Goal: Information Seeking & Learning: Learn about a topic

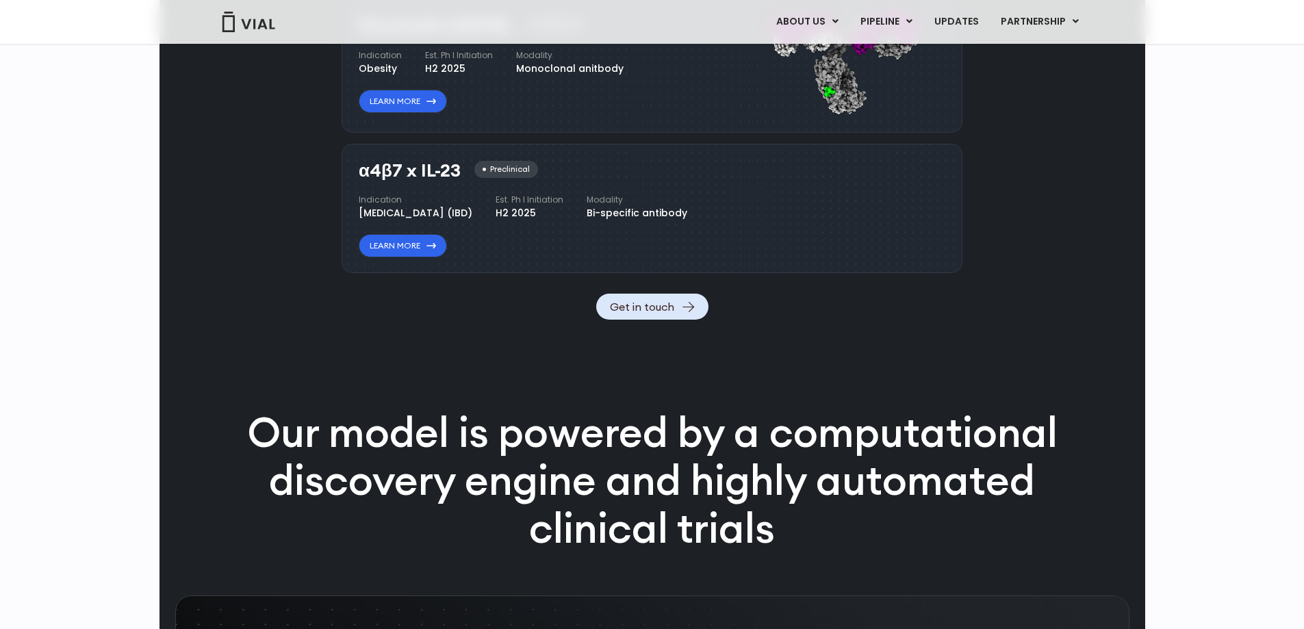
scroll to position [1322, 0]
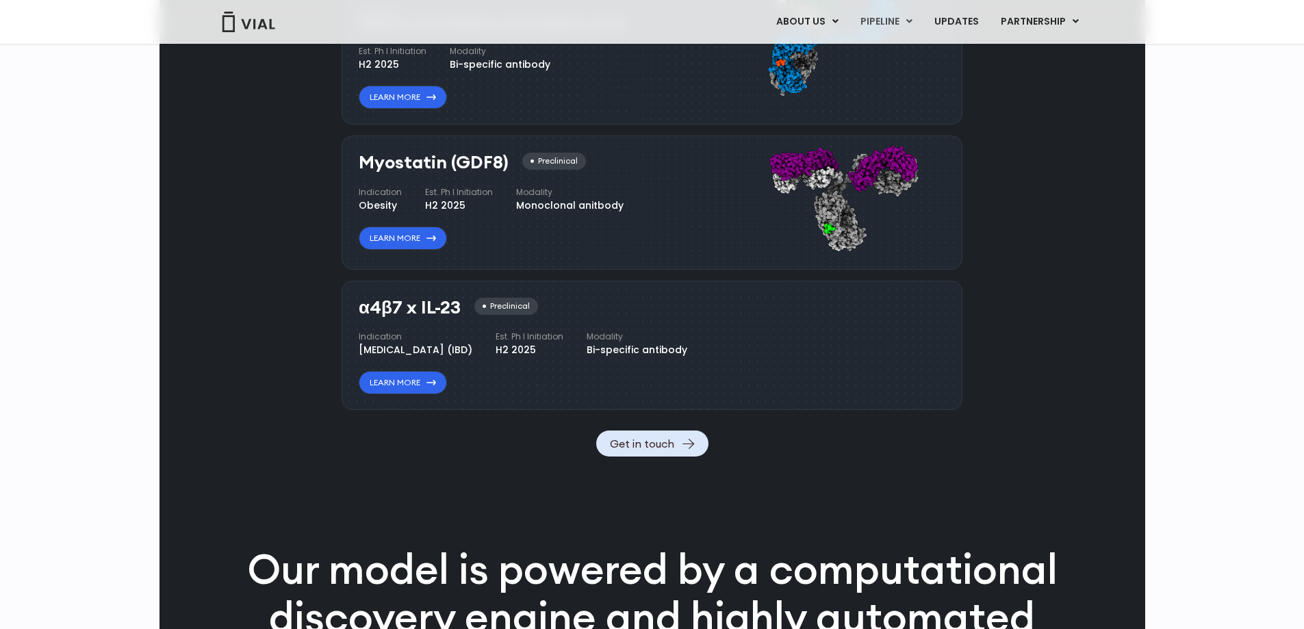
drag, startPoint x: 626, startPoint y: 158, endPoint x: 593, endPoint y: 153, distance: 33.2
click at [426, 72] on div "H2 2025" at bounding box center [393, 65] width 68 height 14
click at [589, 72] on div "Indication Atopic Dermatitis, Asthma, Chronic Sinusitis Est. Ph I Initiation H2…" at bounding box center [524, 38] width 331 height 67
drag, startPoint x: 360, startPoint y: 155, endPoint x: 569, endPoint y: 155, distance: 208.8
click at [569, 31] on div "Atopic Dermatitis, Asthma, Chronic Sinusitis" at bounding box center [492, 24] width 266 height 14
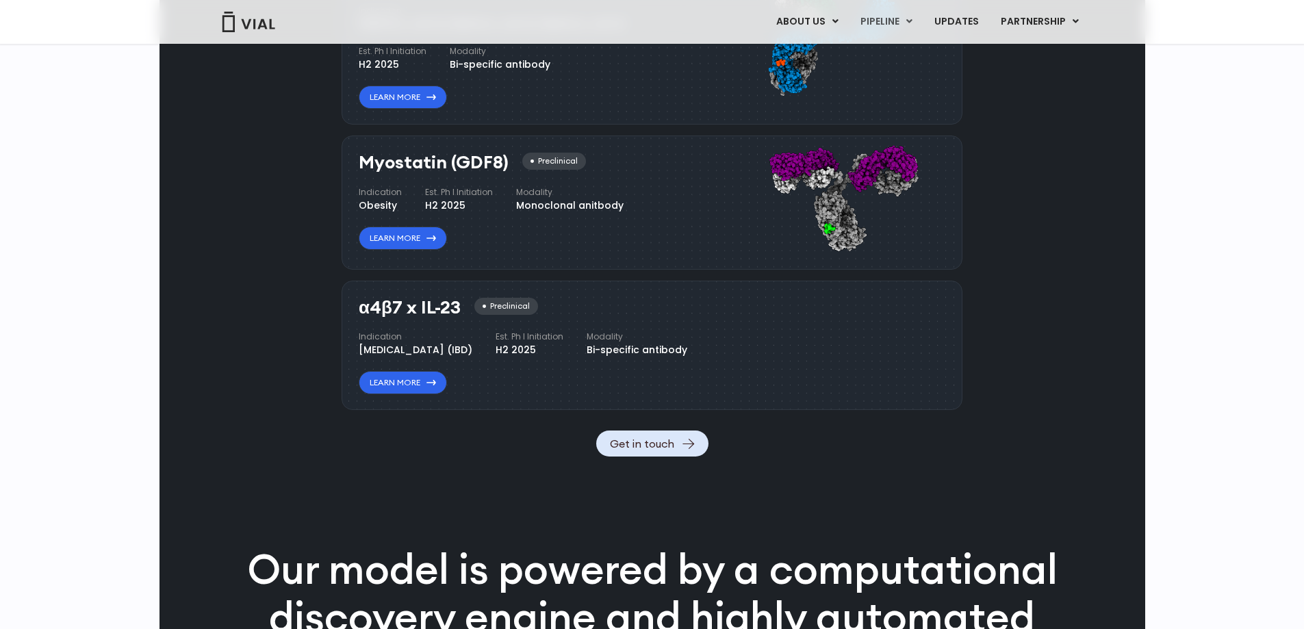
copy div "Atopic Dermatitis, Asthma, Chronic Sinusitis"
click at [553, 17] on h4 "Indication" at bounding box center [492, 11] width 266 height 12
click at [566, 110] on div "IL-13 x TSLP Preclinical Indication Atopic Dermatitis, Asthma, Chronic Sinusiti…" at bounding box center [524, 41] width 331 height 138
click at [548, 31] on div "[MEDICAL_DATA], [MEDICAL_DATA], [MEDICAL_DATA]" at bounding box center [492, 24] width 266 height 14
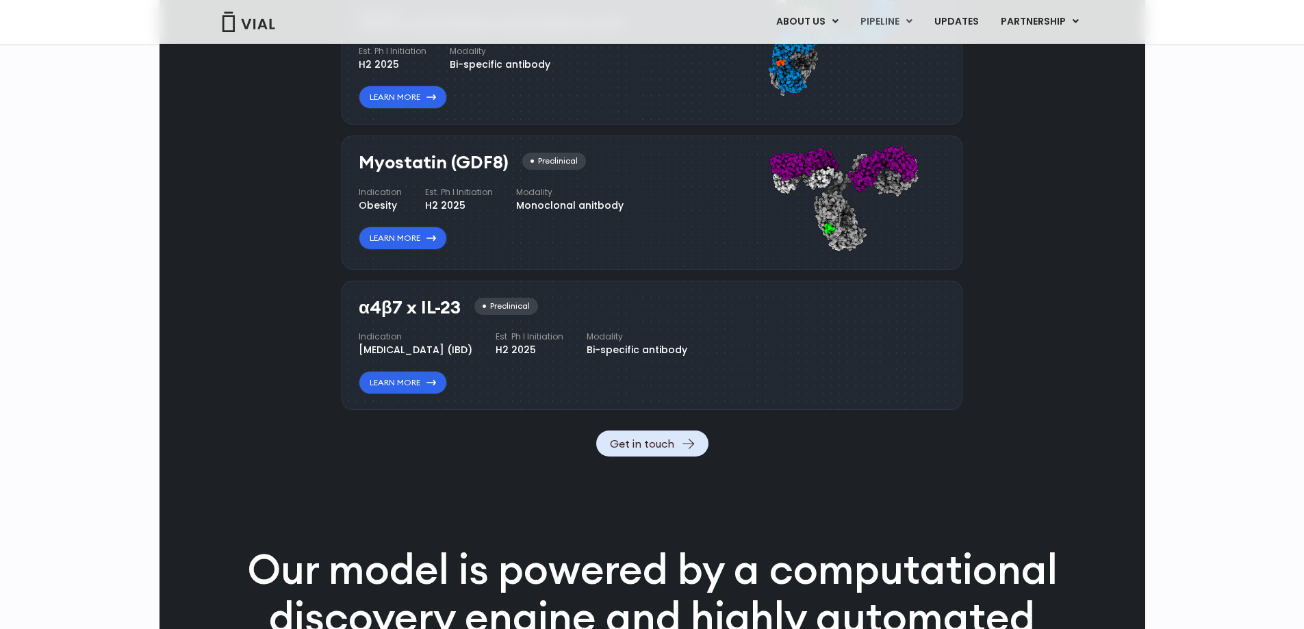
copy div "Sinusitis"
click at [541, 72] on div "Indication Atopic Dermatitis, Asthma, Chronic Sinusitis Est. Ph I Initiation H2…" at bounding box center [524, 38] width 331 height 67
click at [409, 109] on link "Learn More" at bounding box center [403, 97] width 88 height 23
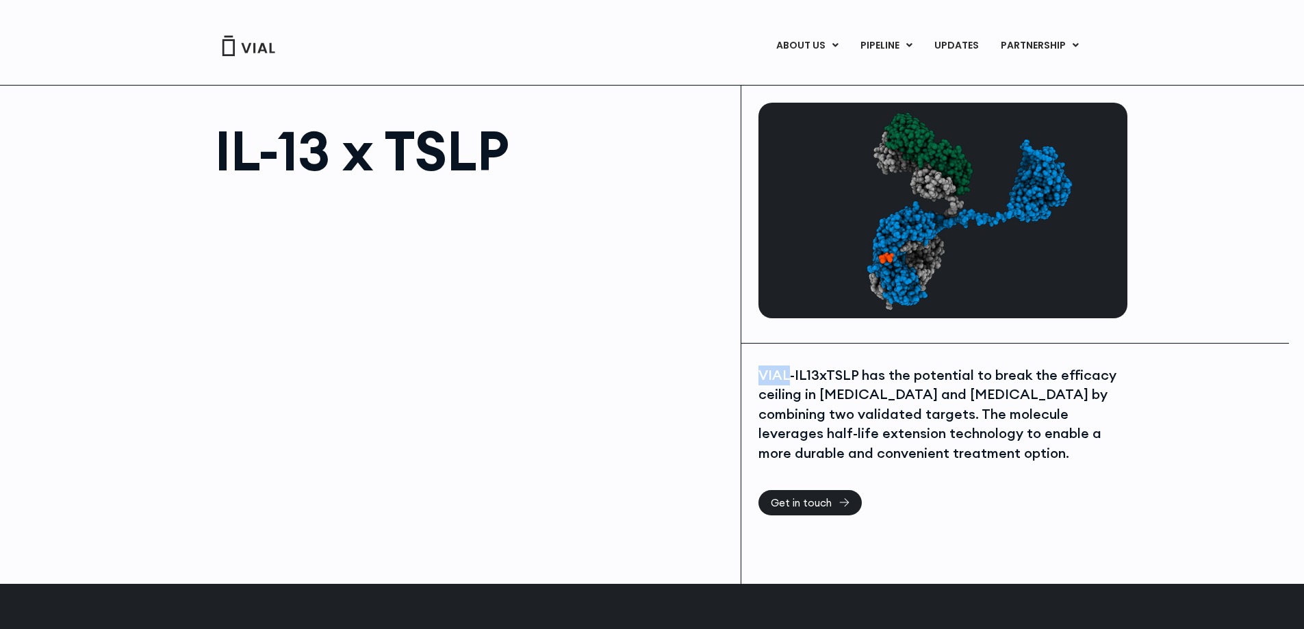
click at [791, 377] on div "VIAL-IL13xTSLP has the potential to break the efficacy ceiling in asthma and at…" at bounding box center [941, 415] width 366 height 98
click at [1027, 416] on div "VIAL-IL13xTSLP has the potential to break the efficacy ceiling in asthma and at…" at bounding box center [941, 415] width 366 height 98
copy div "leverages"
click at [978, 437] on div "VIAL-IL13xTSLP has the potential to break the efficacy ceiling in asthma and at…" at bounding box center [941, 415] width 366 height 98
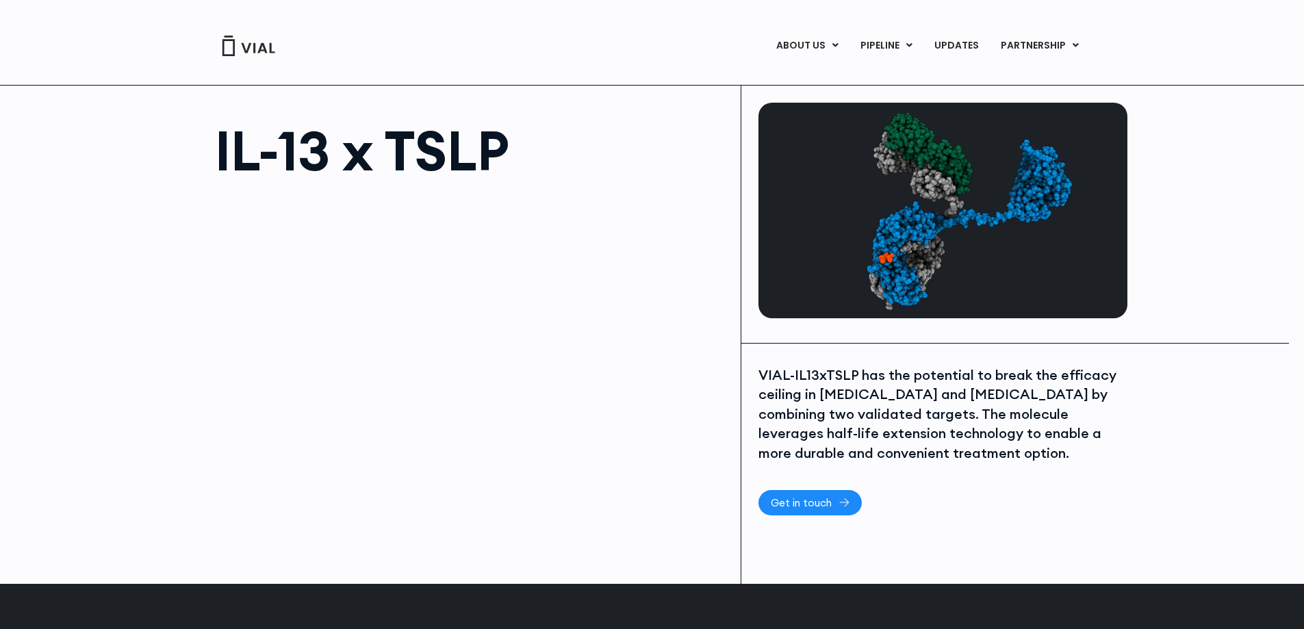
click at [787, 508] on span "Get in touch" at bounding box center [801, 503] width 61 height 10
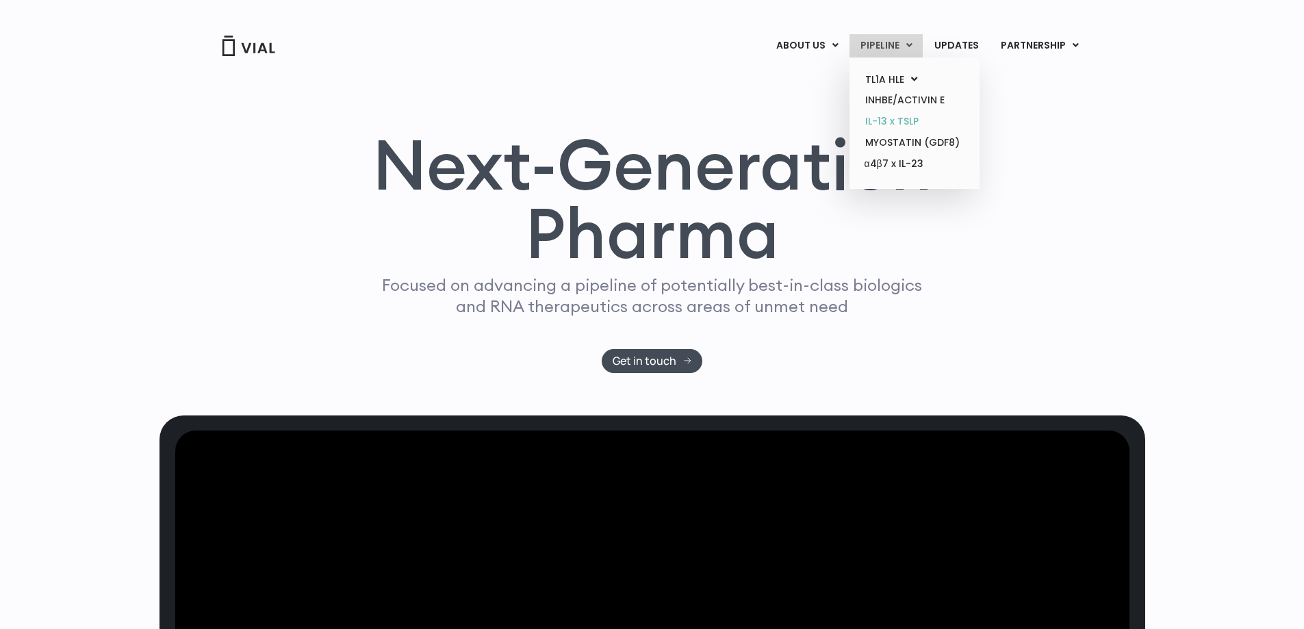
click at [884, 120] on link "IL-13 x TSLP" at bounding box center [914, 121] width 120 height 21
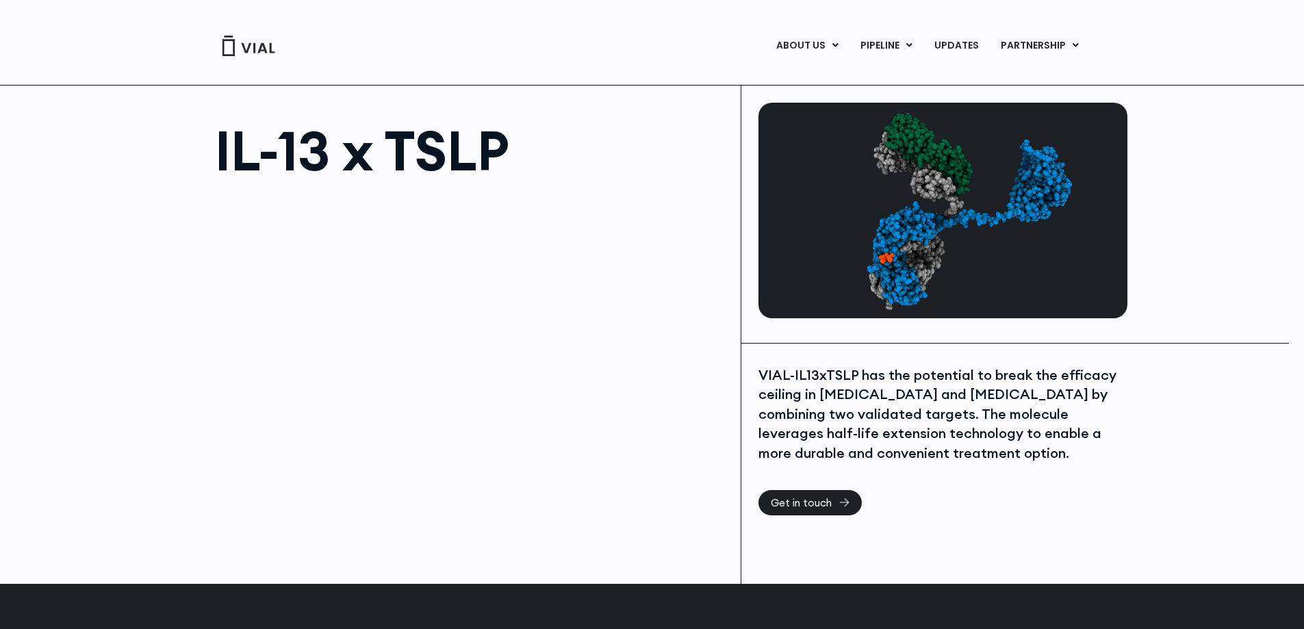
click at [235, 44] on img at bounding box center [248, 46] width 55 height 21
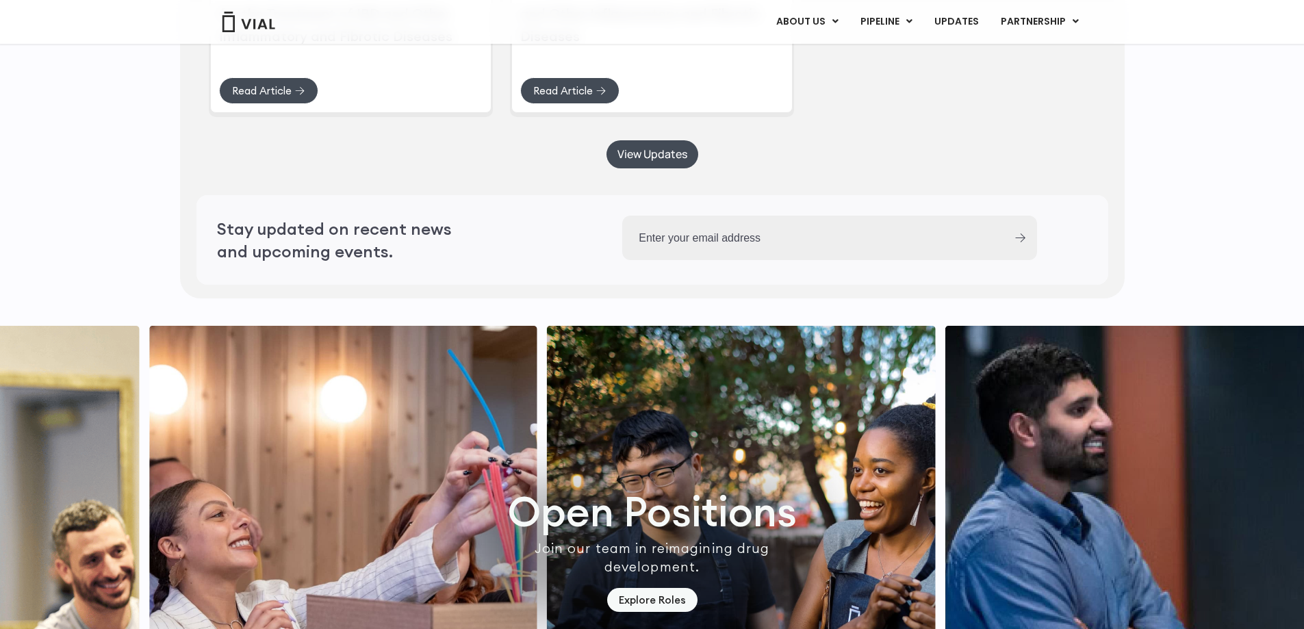
scroll to position [3417, 0]
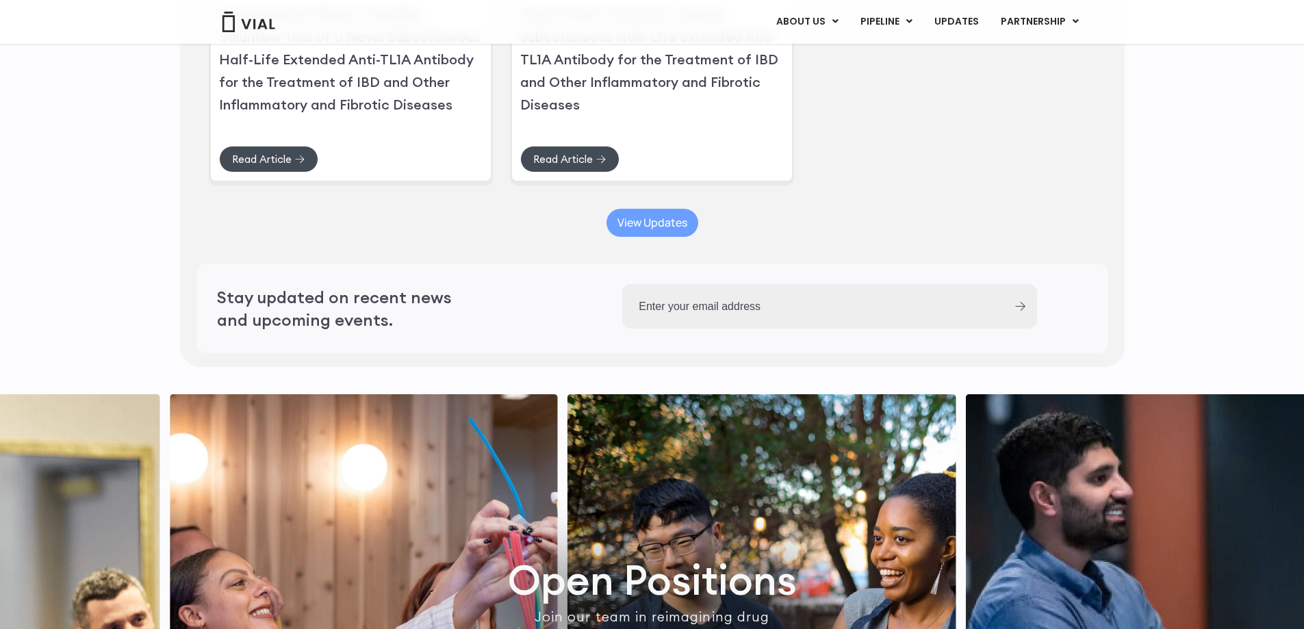
click at [623, 237] on link "View Updates" at bounding box center [653, 223] width 92 height 28
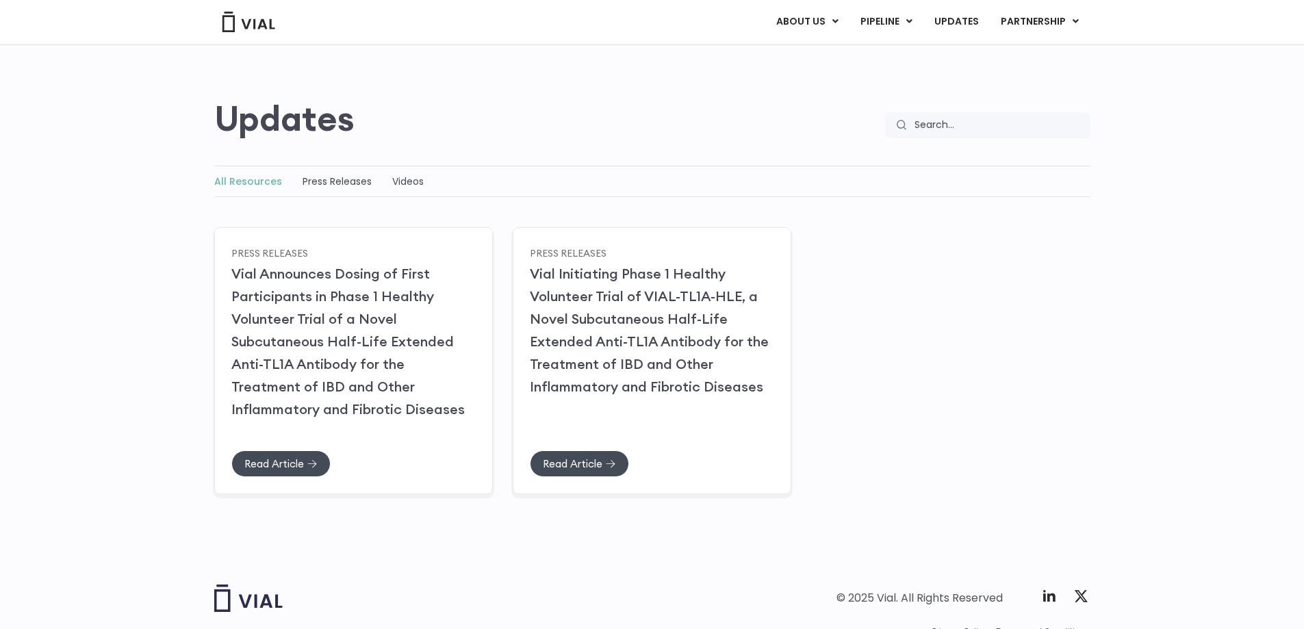
scroll to position [132, 0]
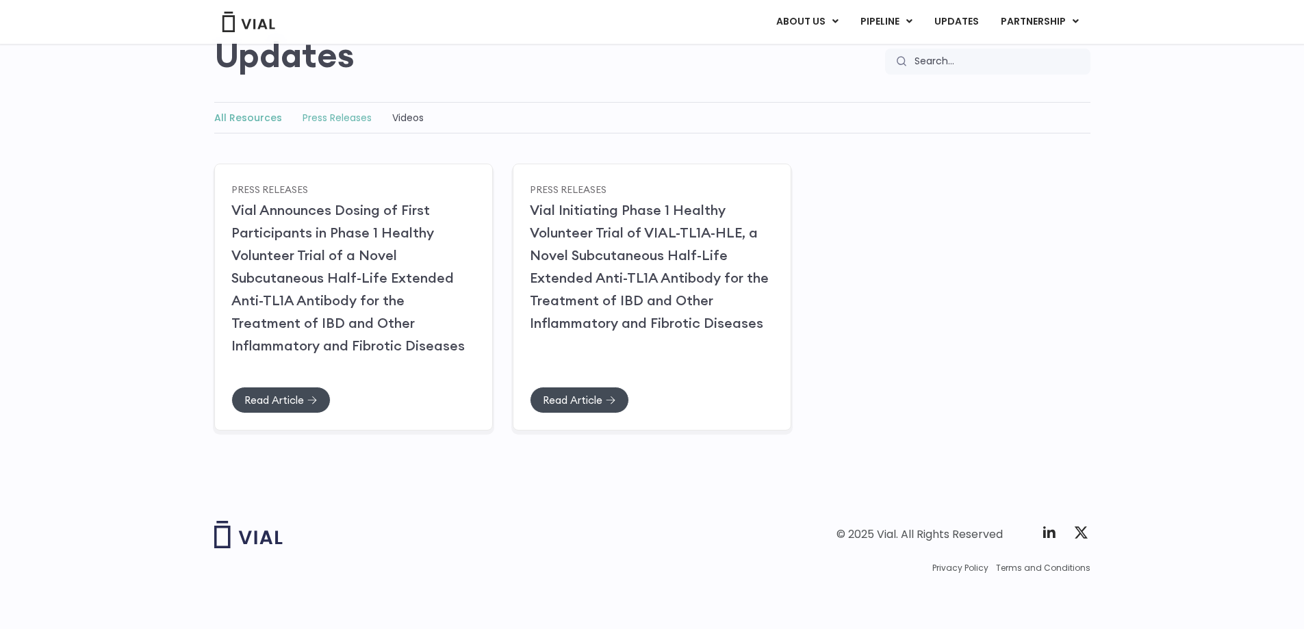
click at [344, 116] on link "Press Releases" at bounding box center [337, 118] width 69 height 14
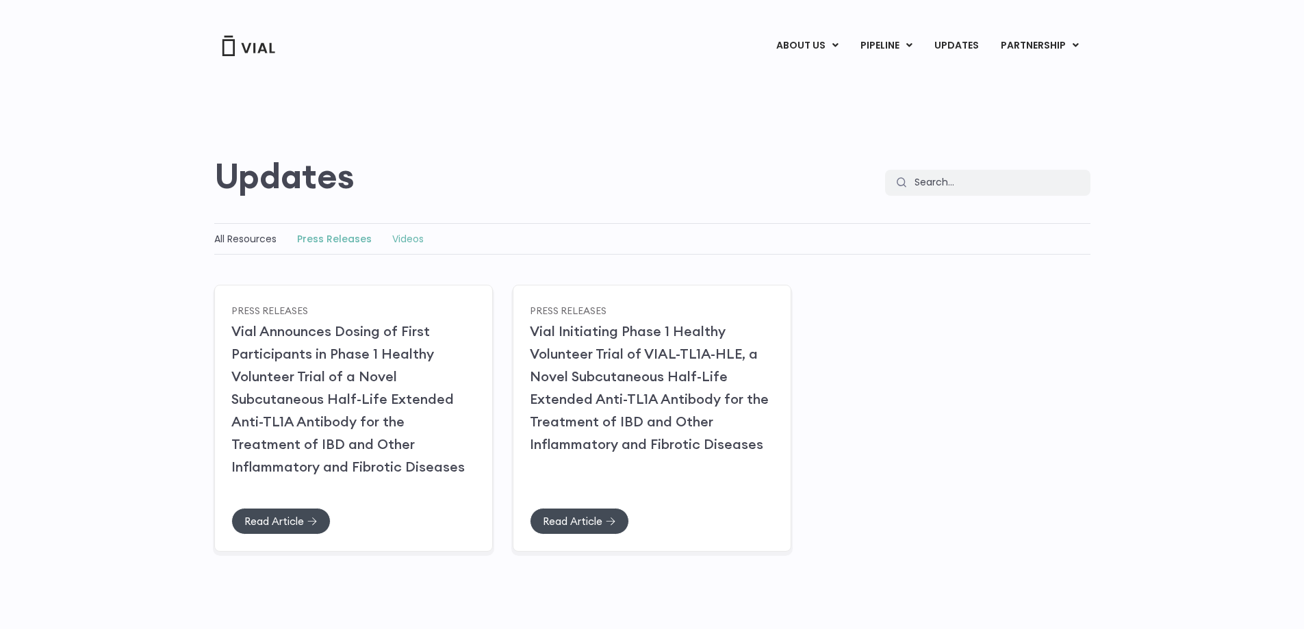
click at [414, 235] on link "Videos" at bounding box center [407, 239] width 31 height 14
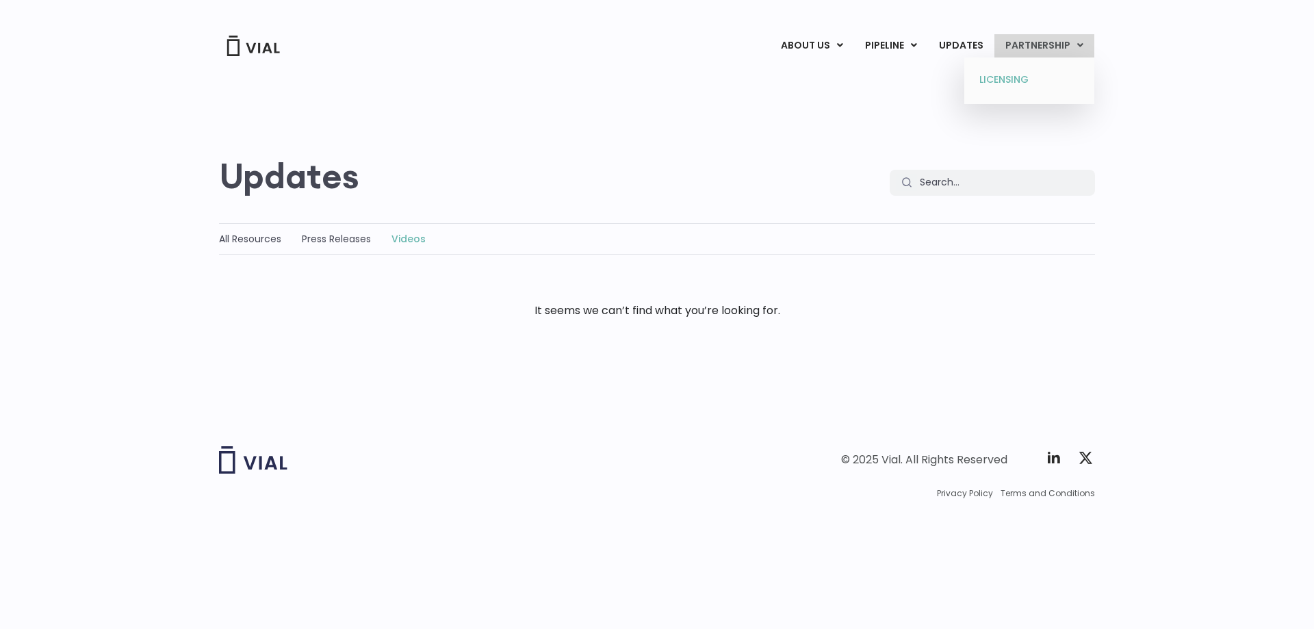
click at [996, 86] on link "LICENSING" at bounding box center [1029, 80] width 120 height 22
